Goal: Information Seeking & Learning: Learn about a topic

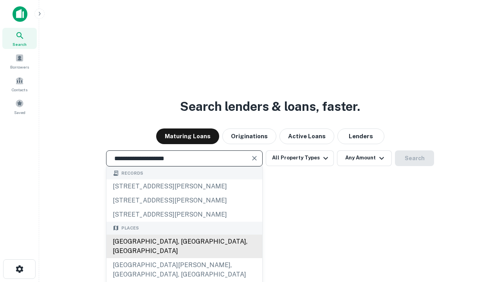
click at [184, 258] on div "[GEOGRAPHIC_DATA], [GEOGRAPHIC_DATA], [GEOGRAPHIC_DATA]" at bounding box center [184, 245] width 156 height 23
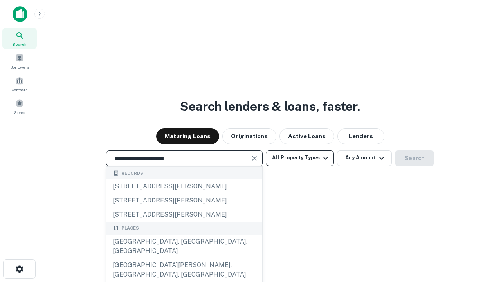
click at [300, 158] on button "All Property Types" at bounding box center [300, 158] width 68 height 16
type input "**********"
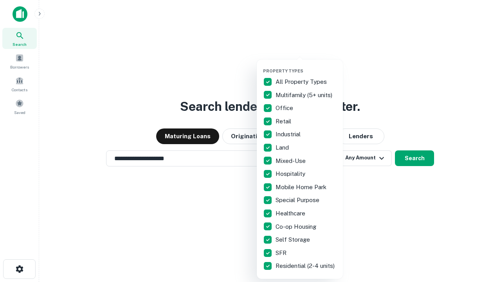
click at [306, 66] on button "button" at bounding box center [306, 66] width 86 height 0
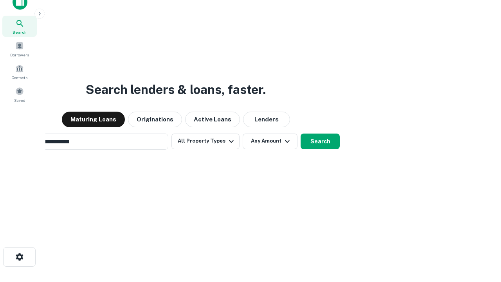
scroll to position [56, 221]
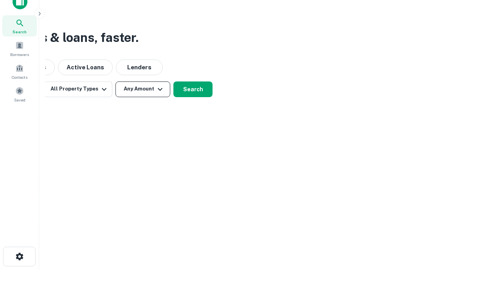
click at [143, 89] on button "Any Amount" at bounding box center [142, 89] width 55 height 16
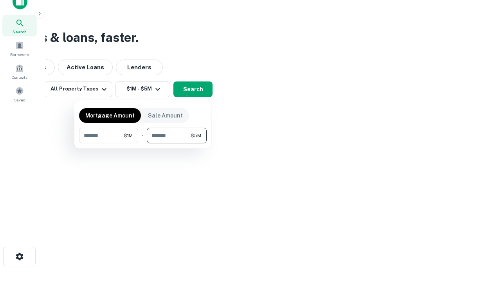
type input "*******"
click at [143, 143] on button "button" at bounding box center [143, 143] width 128 height 0
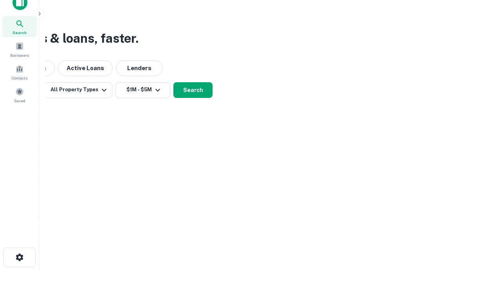
scroll to position [5, 144]
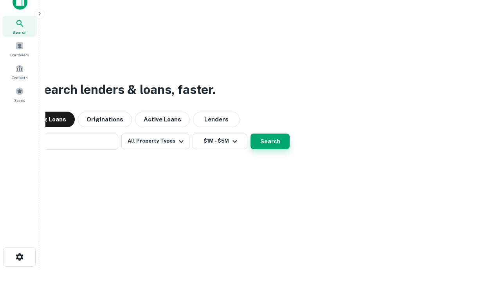
click at [250, 133] on button "Search" at bounding box center [269, 141] width 39 height 16
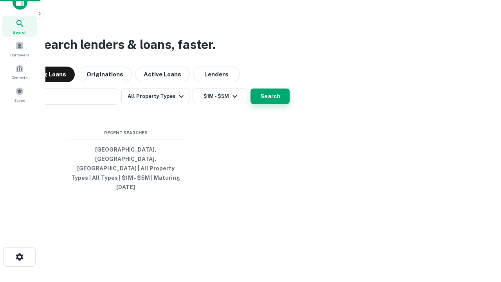
scroll to position [21, 221]
